Goal: Task Accomplishment & Management: Use online tool/utility

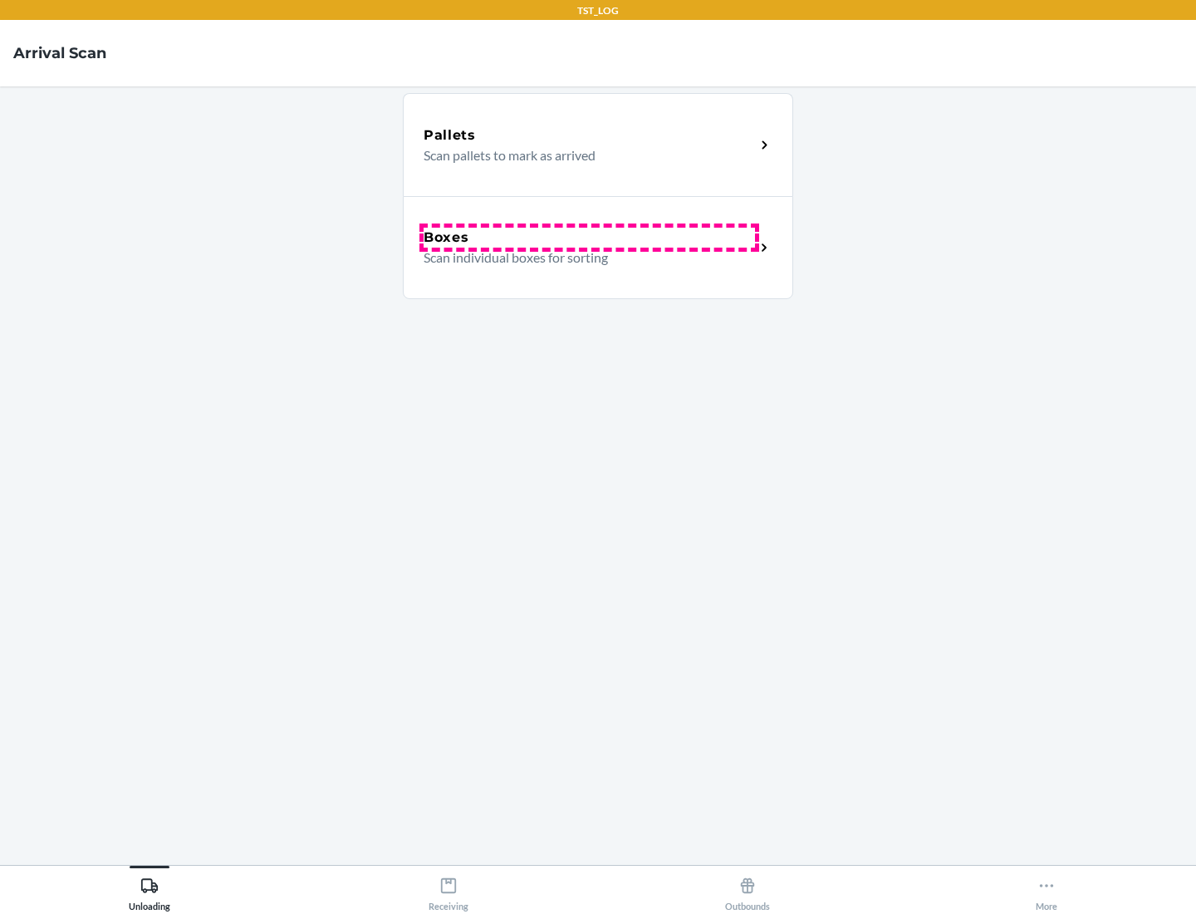
click at [589, 238] on div "Boxes" at bounding box center [589, 238] width 331 height 20
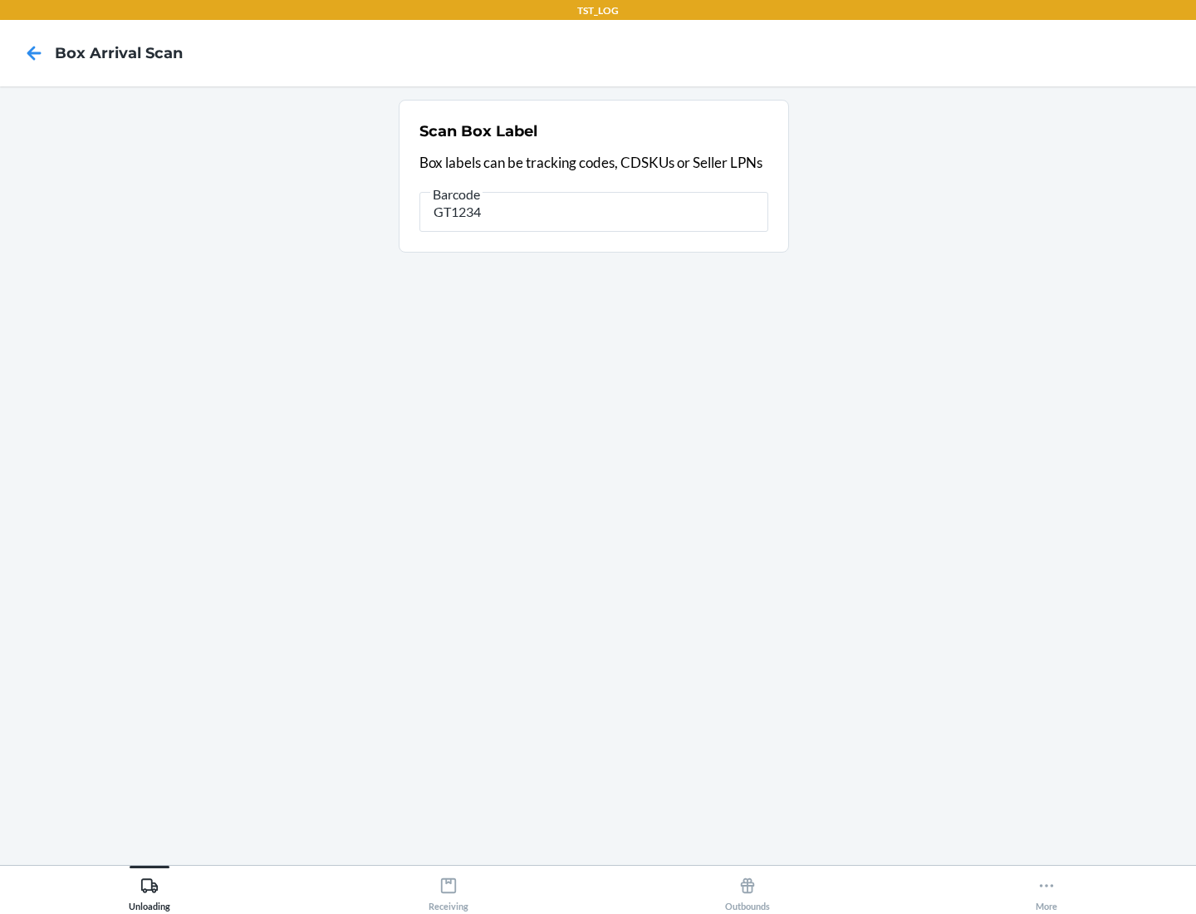
type input "GT1234"
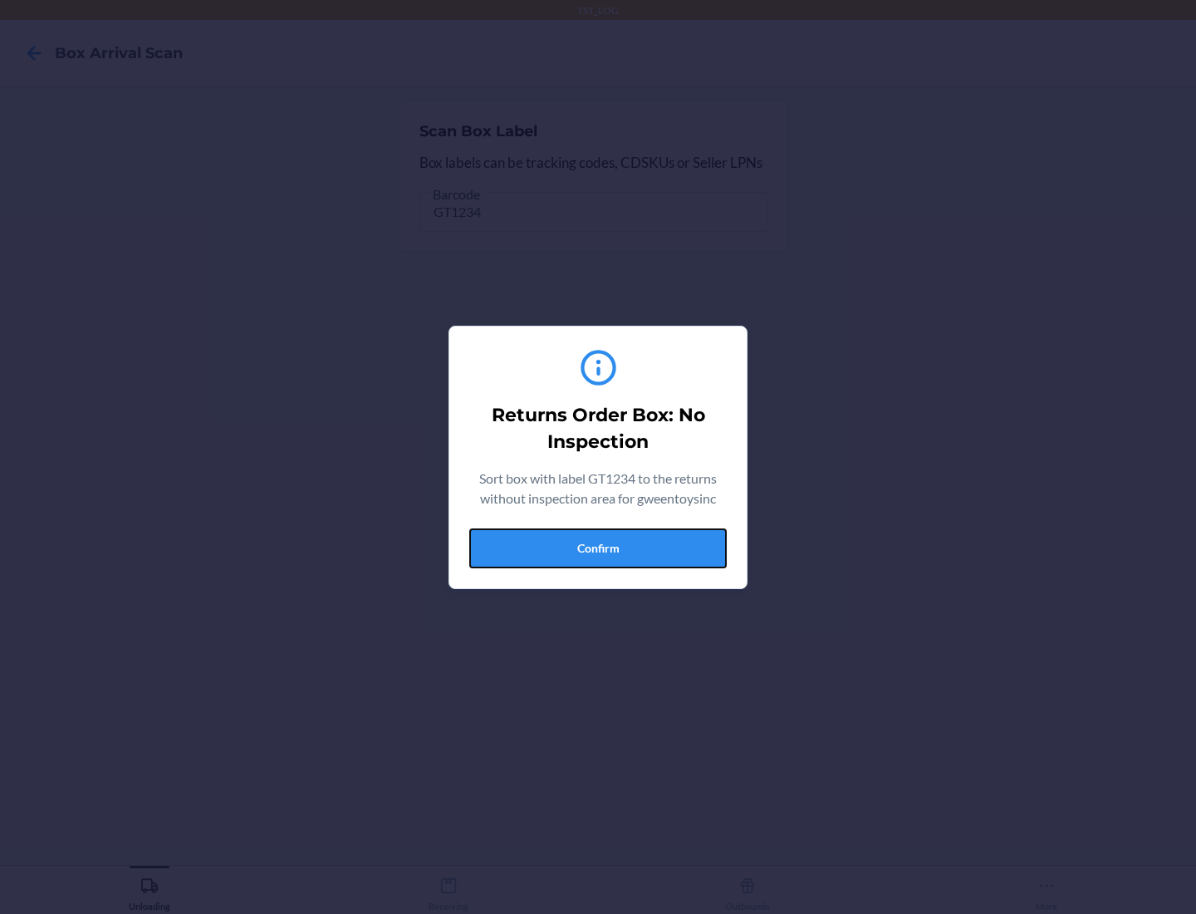
click at [598, 547] on button "Confirm" at bounding box center [598, 548] width 258 height 40
